Goal: Transaction & Acquisition: Purchase product/service

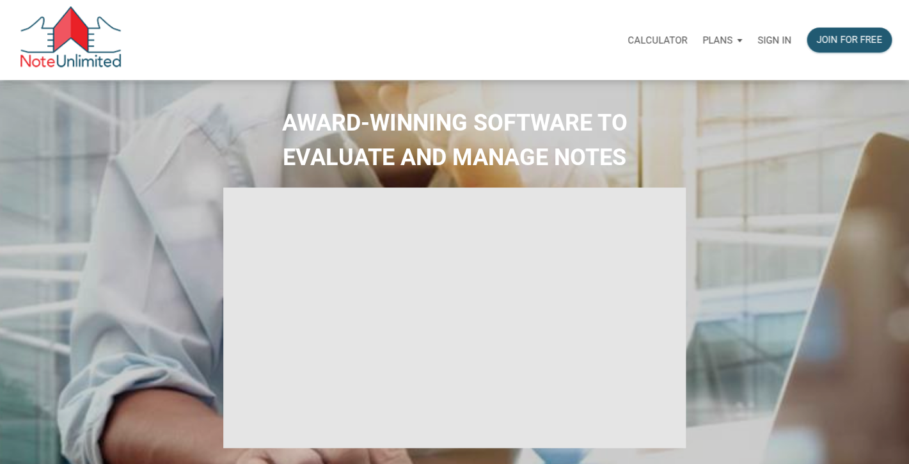
click at [773, 41] on p "Sign in" at bounding box center [774, 41] width 34 height 12
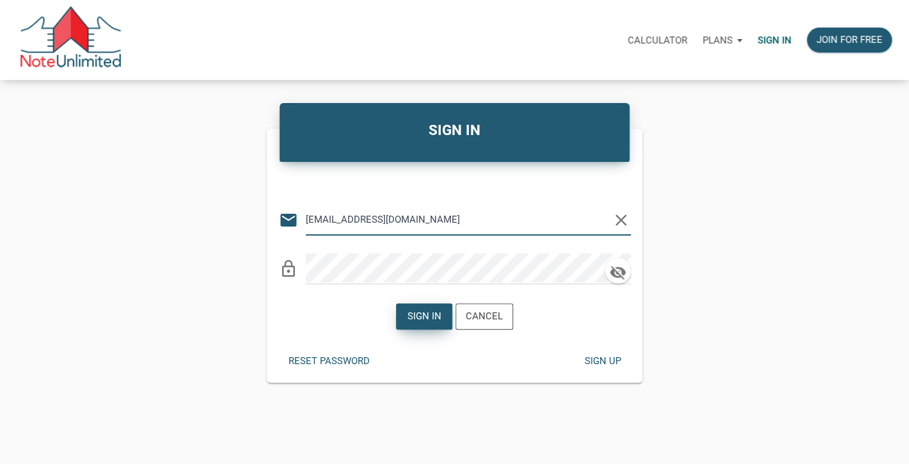
type input "lethasiddons@gmail.com"
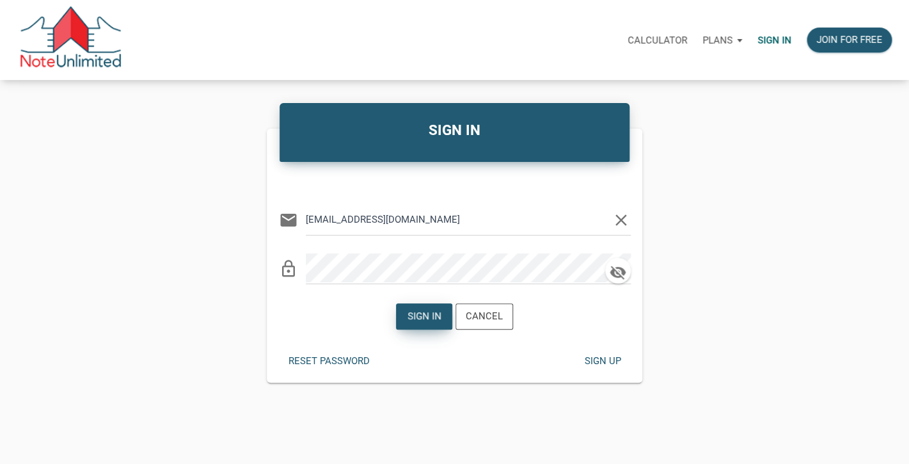
click at [428, 318] on div "Sign in" at bounding box center [424, 316] width 34 height 15
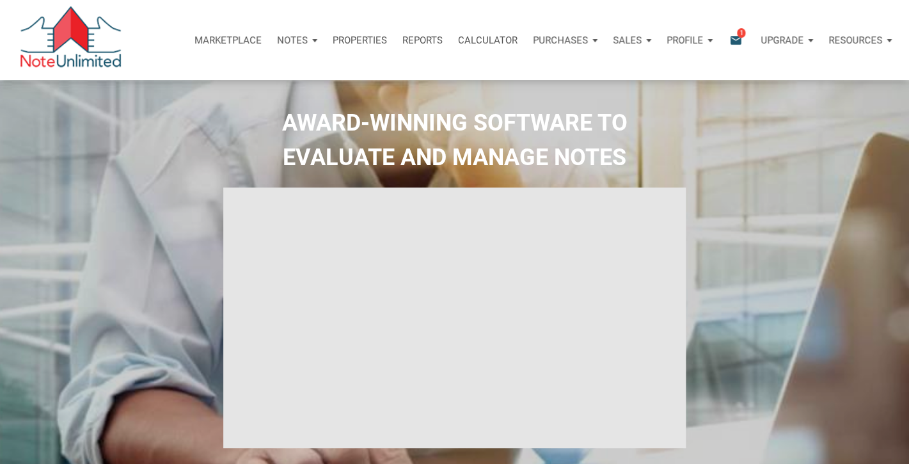
type input "Introduction to new features"
select select
click at [728, 40] on icon "email" at bounding box center [735, 40] width 15 height 15
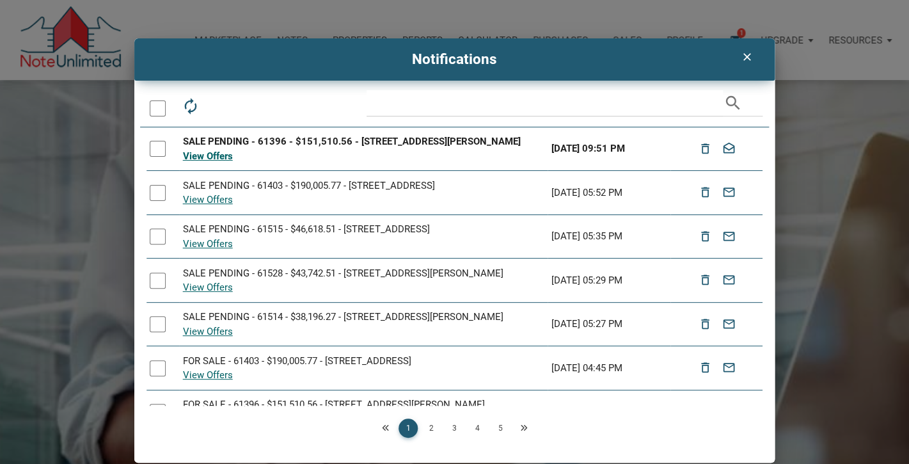
click at [161, 150] on div at bounding box center [158, 149] width 16 height 16
click at [244, 107] on icon "drafts" at bounding box center [248, 106] width 18 height 18
click at [750, 54] on icon "clear" at bounding box center [746, 57] width 15 height 13
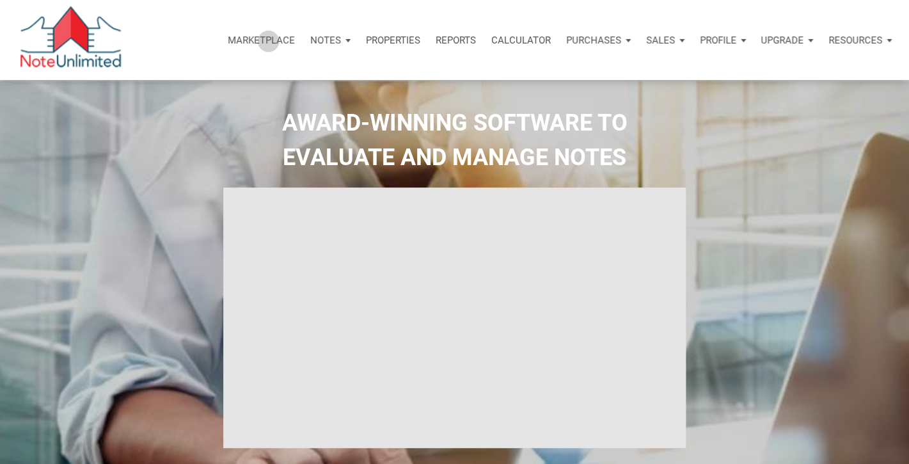
click at [265, 41] on p "Marketplace" at bounding box center [261, 41] width 67 height 12
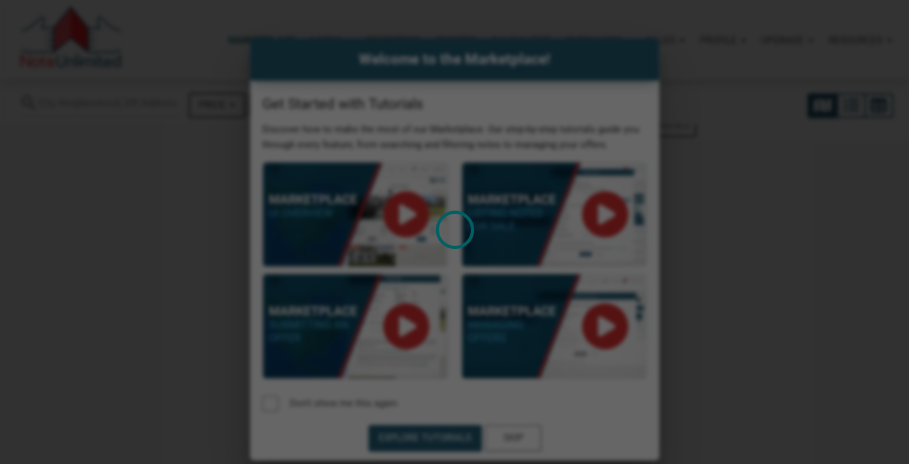
click at [521, 436] on div "Loading" at bounding box center [454, 232] width 909 height 464
select select
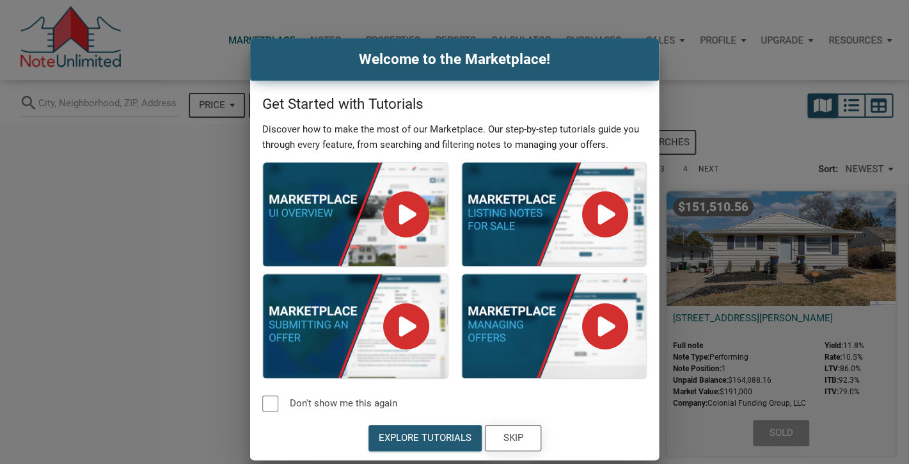
click at [516, 441] on div "Skip" at bounding box center [513, 437] width 20 height 15
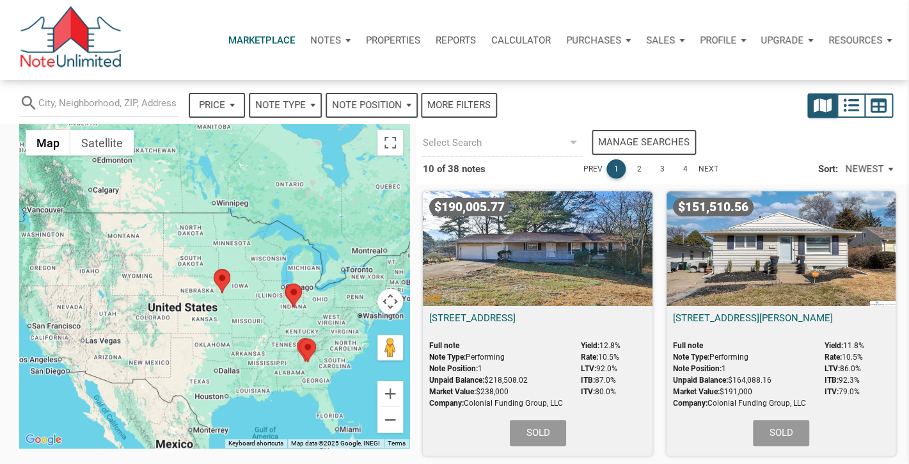
click at [556, 272] on div "$190,005.77" at bounding box center [537, 248] width 229 height 114
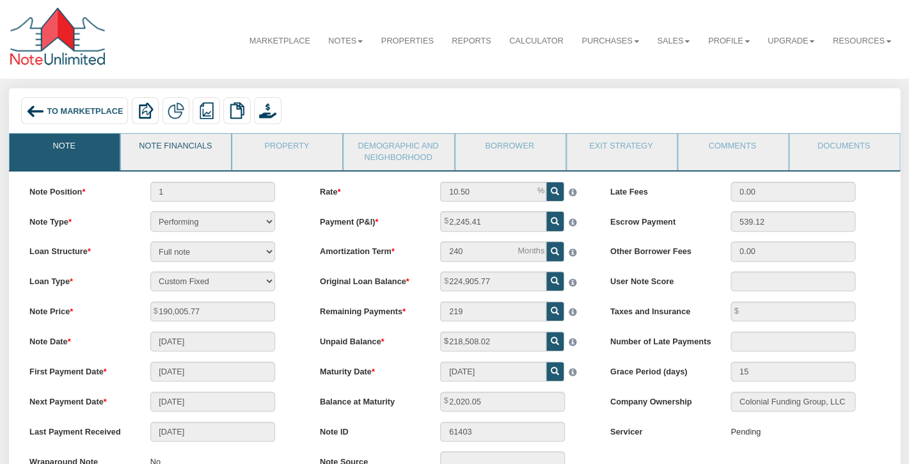
click at [203, 145] on link "Note Financials" at bounding box center [175, 150] width 109 height 32
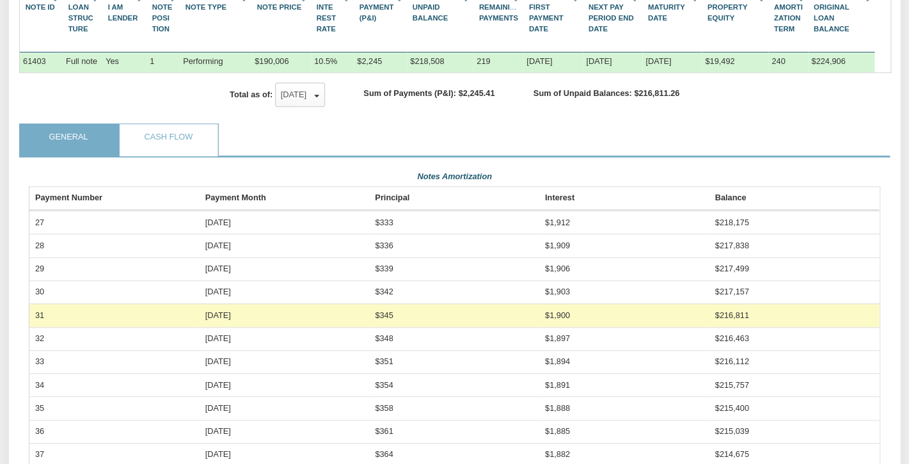
click at [68, 124] on link "General" at bounding box center [68, 140] width 97 height 32
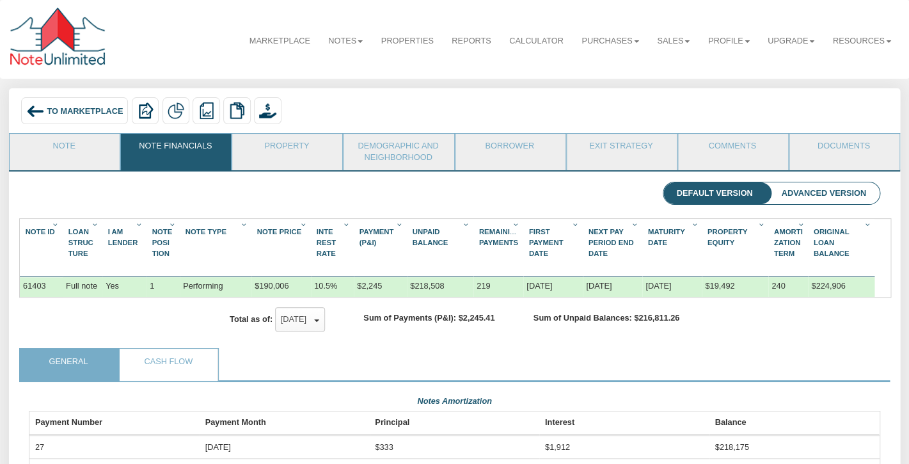
click at [108, 111] on span "To Marketplace" at bounding box center [85, 111] width 76 height 10
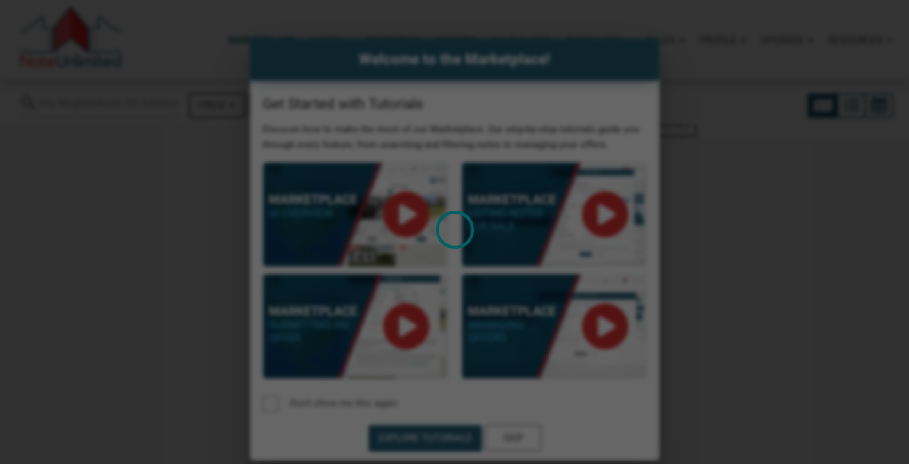
click at [520, 437] on div "Loading" at bounding box center [454, 232] width 909 height 464
select select
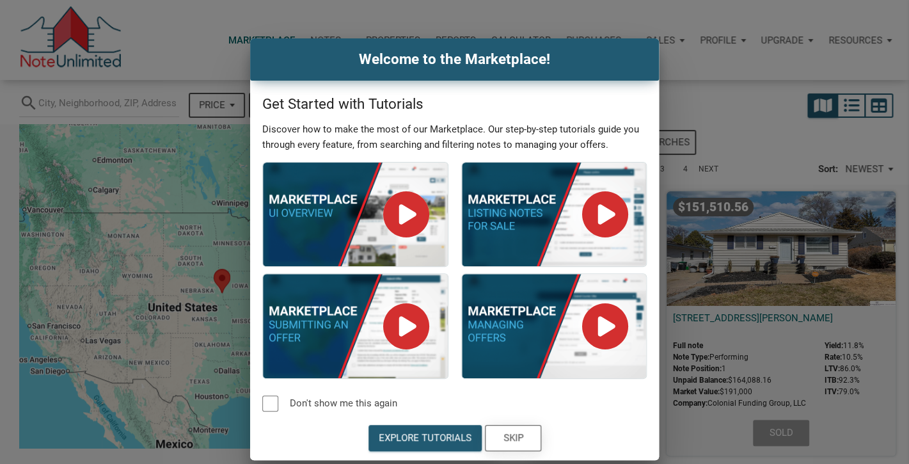
click at [520, 437] on div "Skip" at bounding box center [513, 437] width 20 height 15
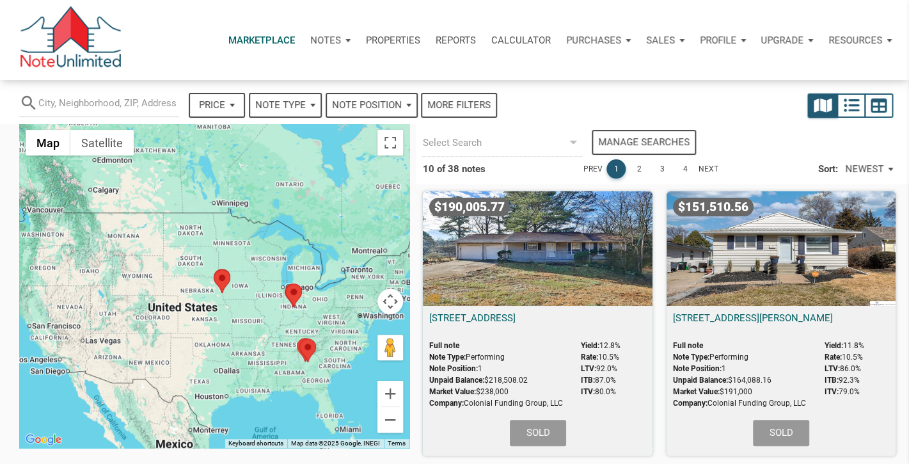
click at [151, 49] on div "Marketplace Notes Dashboard Transactions Properties Reports Calculator Purchase…" at bounding box center [510, 40] width 777 height 38
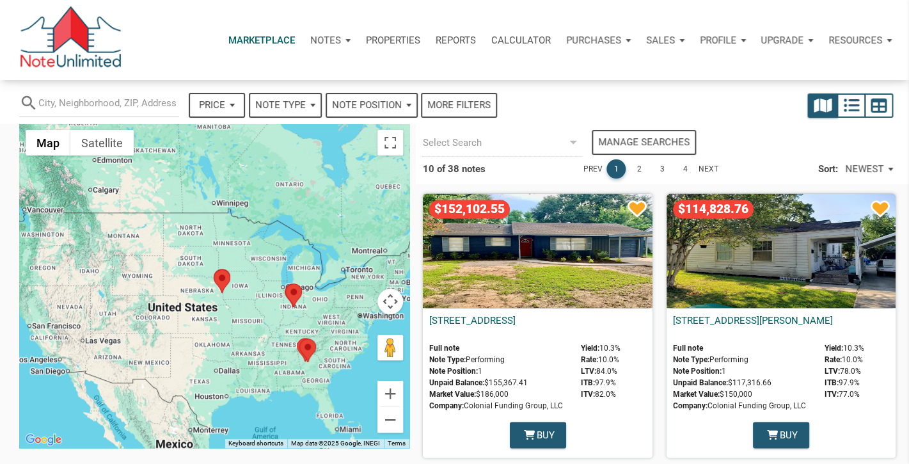
scroll to position [824, 0]
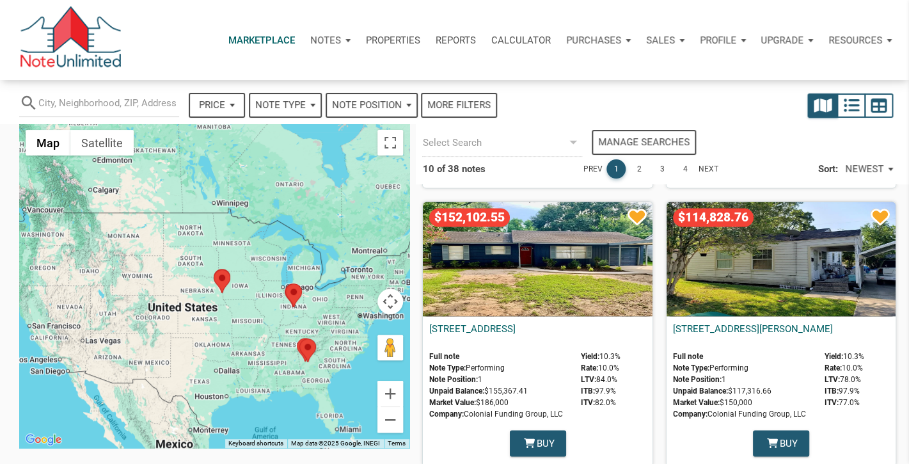
click at [544, 255] on div "$152,102.55" at bounding box center [537, 258] width 229 height 114
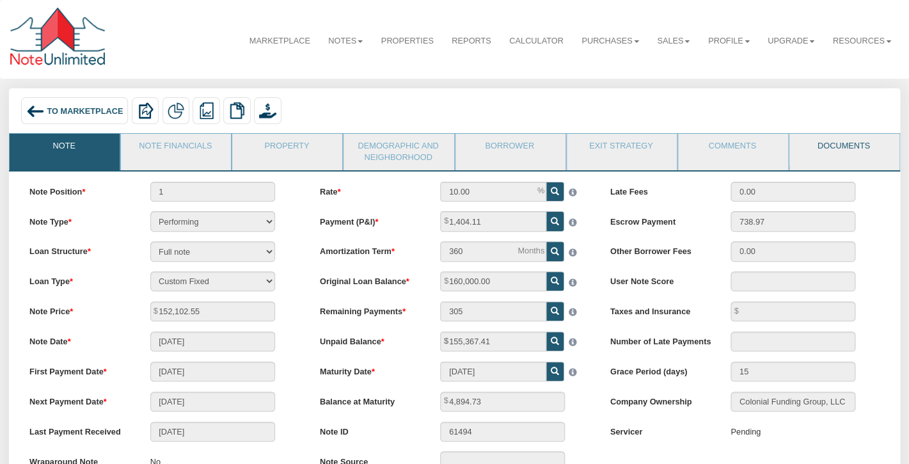
click at [824, 155] on link "Documents" at bounding box center [843, 150] width 109 height 32
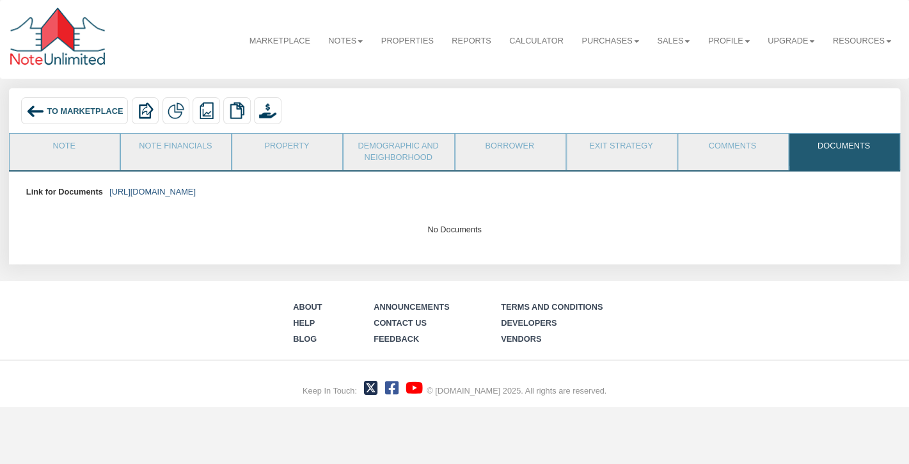
click at [196, 191] on link "https://colonialfundinggroup.sharepoint.com/:f:/s/operationsteam/Eos7GLhyFOFCt3…" at bounding box center [152, 192] width 86 height 10
